Goal: Task Accomplishment & Management: Complete application form

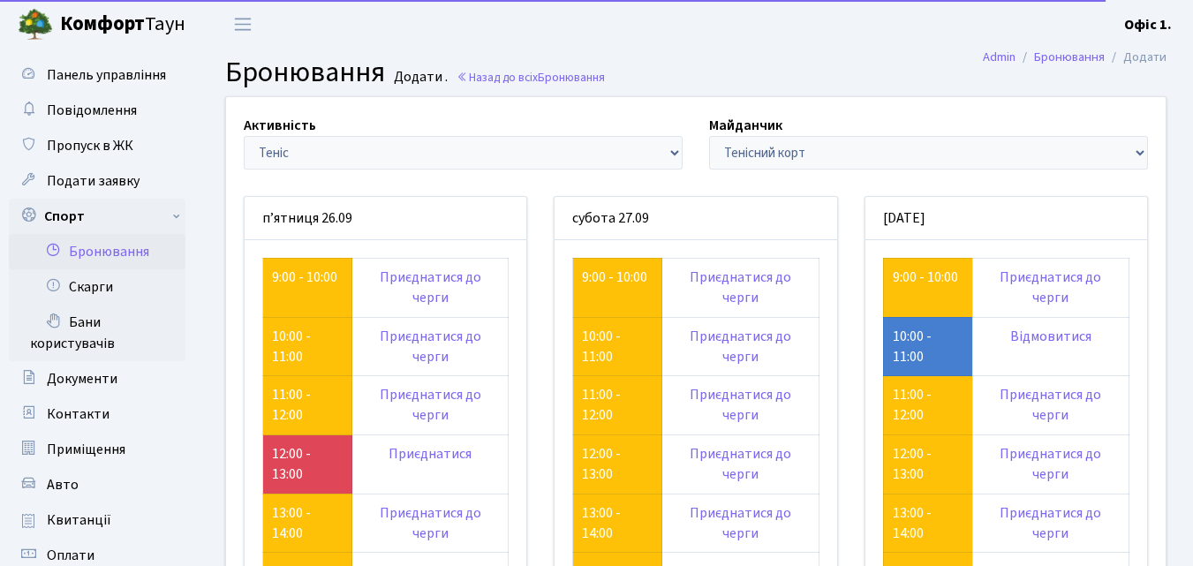
scroll to position [88, 0]
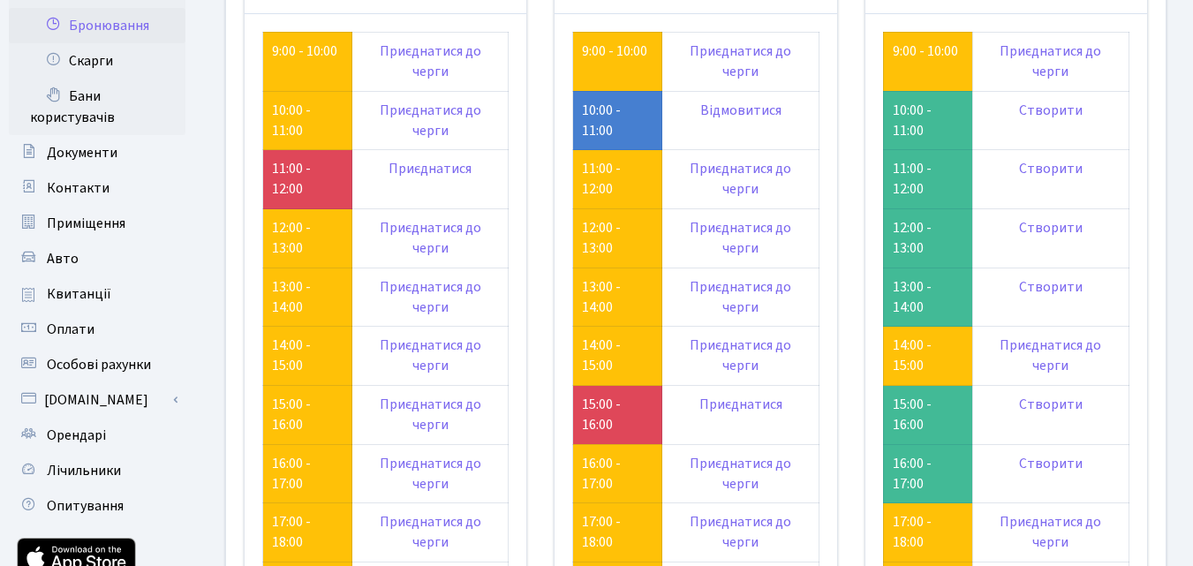
scroll to position [265, 0]
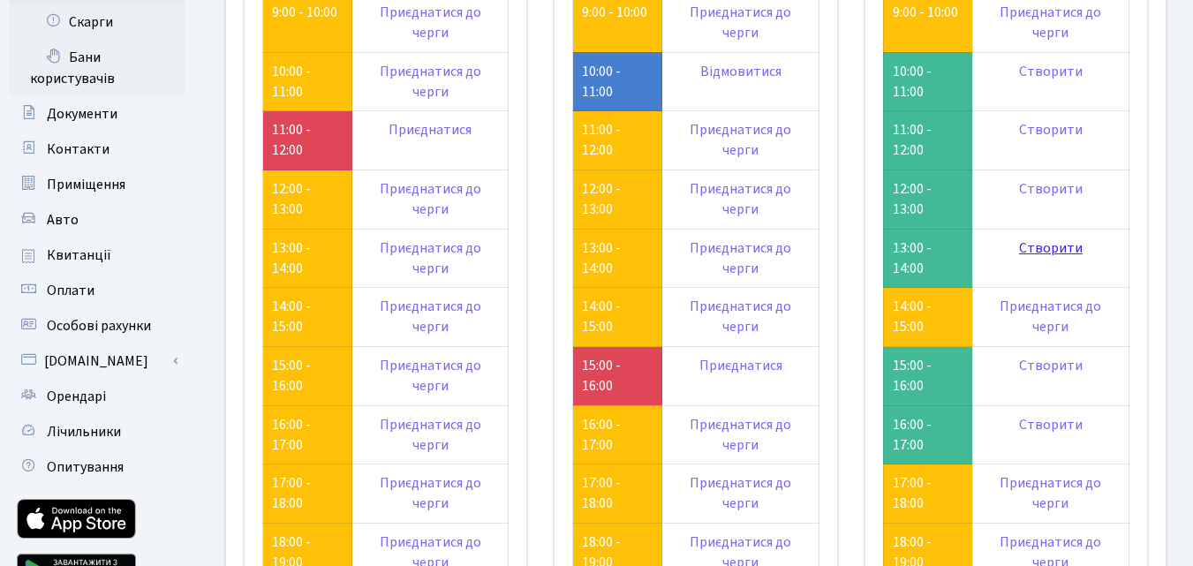
click at [1047, 246] on link "Створити" at bounding box center [1051, 247] width 64 height 19
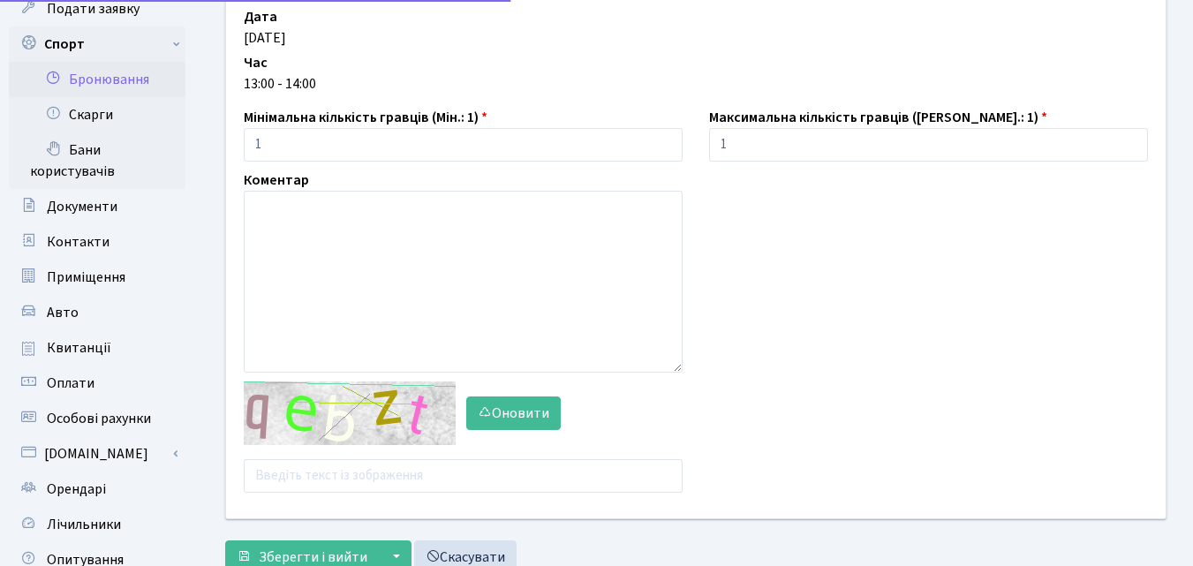
scroll to position [177, 0]
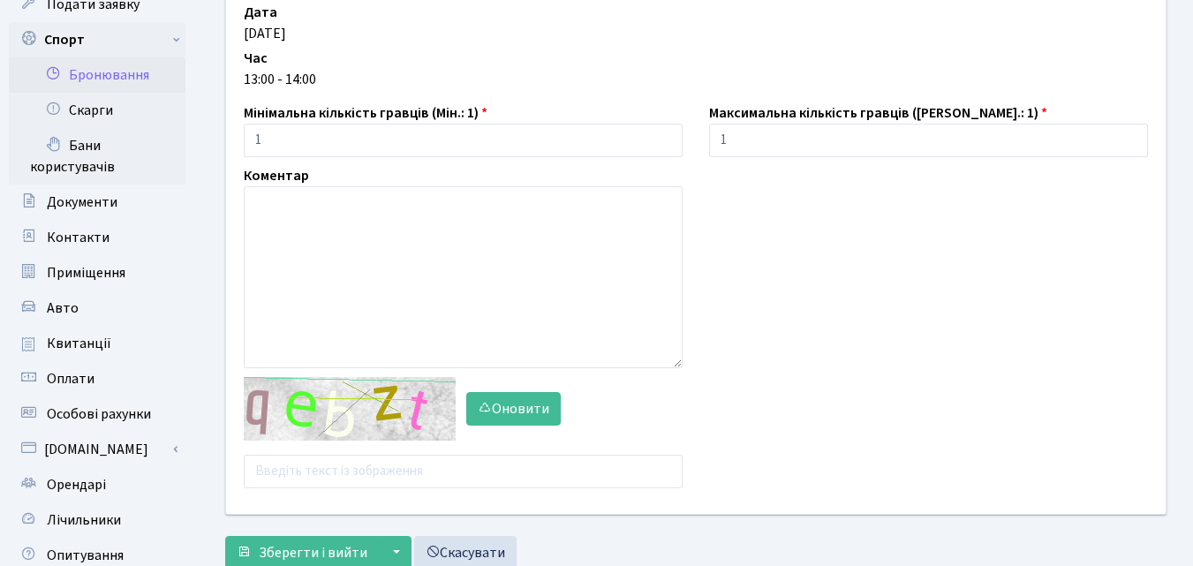
click at [486, 427] on div "Оновити" at bounding box center [462, 432] width 465 height 111
click at [502, 416] on button "Оновити" at bounding box center [513, 409] width 94 height 34
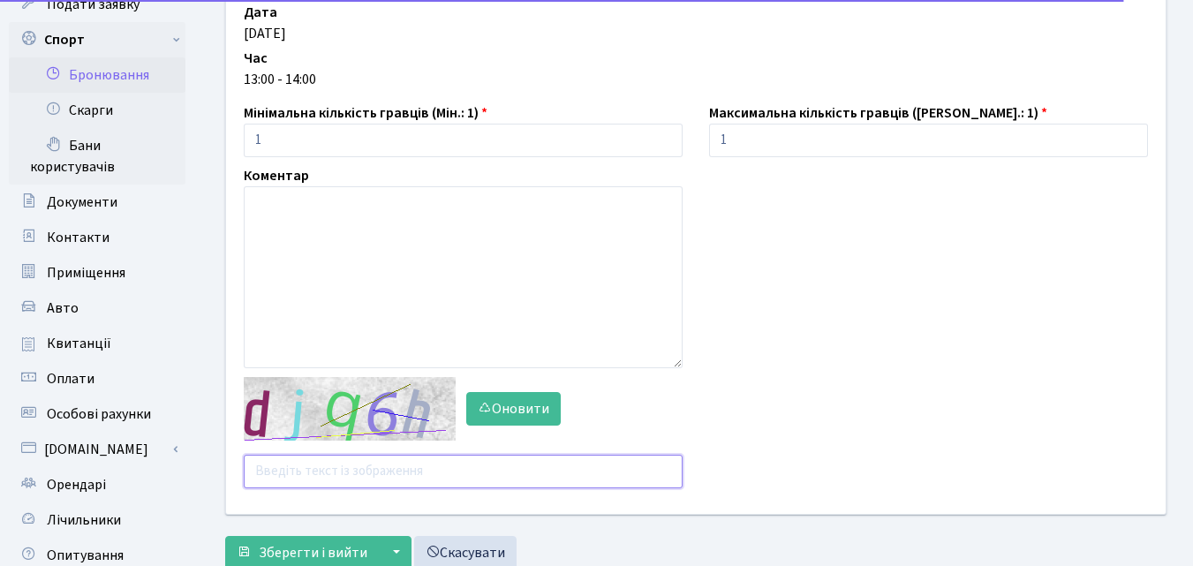
click at [293, 479] on input "text" at bounding box center [463, 472] width 439 height 34
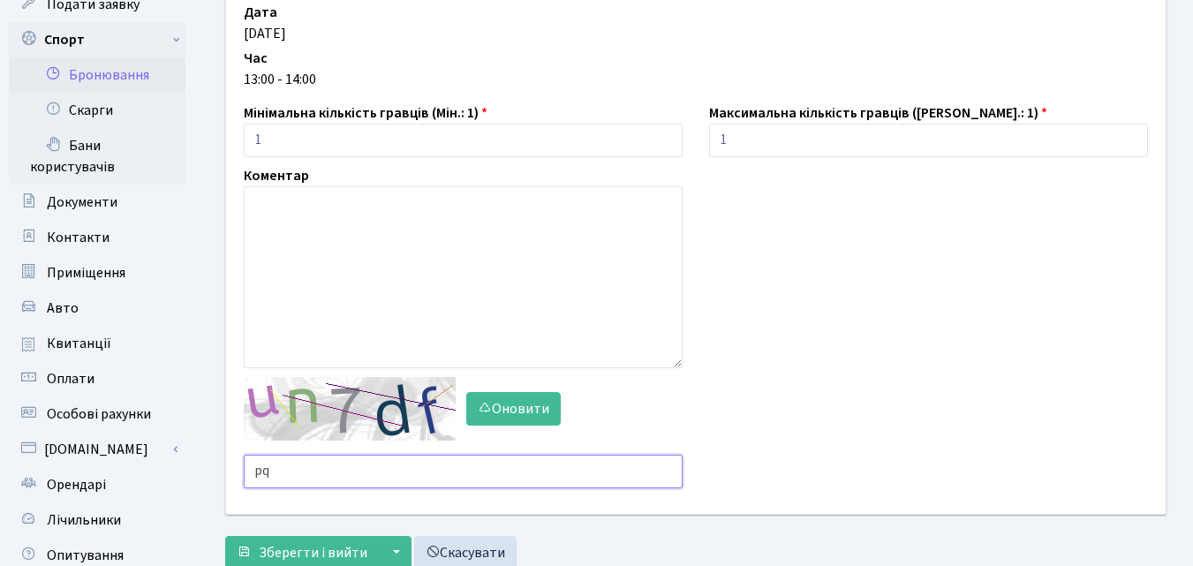
type input "p"
type input "nzbpg"
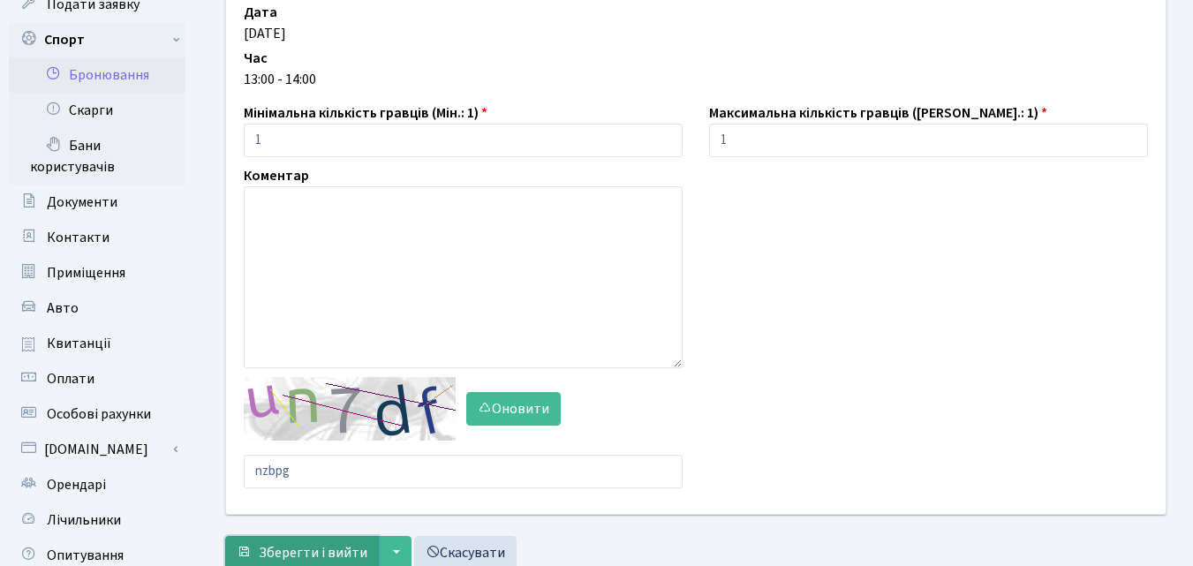
click at [342, 548] on span "Зберегти і вийти" at bounding box center [313, 552] width 109 height 19
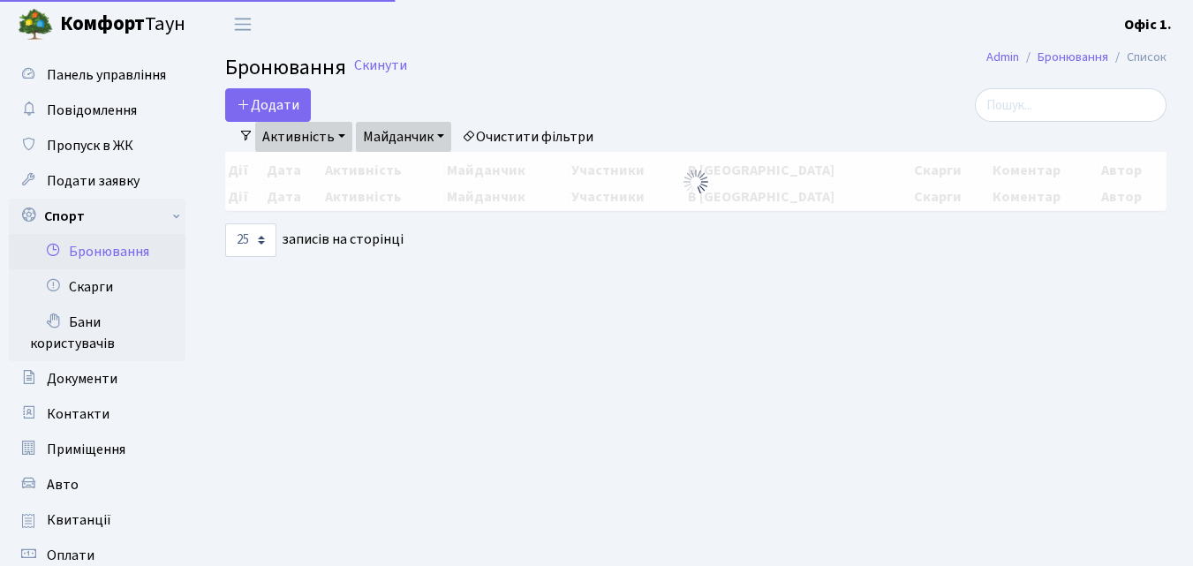
select select "25"
